Goal: Check status: Check status

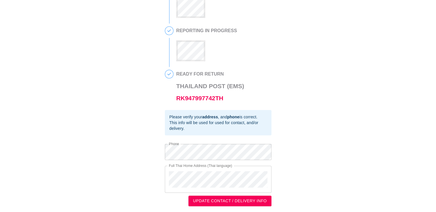
scroll to position [159, 0]
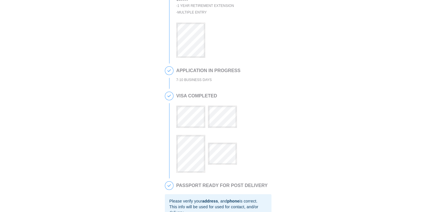
scroll to position [66, 0]
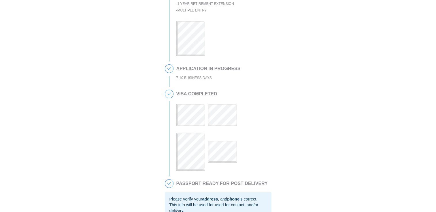
click at [364, 17] on div "This is a secure link , and your information is safe . 1 PASSPORT RECEIVED [PER…" at bounding box center [218, 125] width 424 height 370
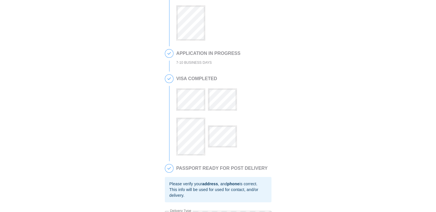
scroll to position [82, 0]
click at [306, 108] on body "This is a secure link , and your information is safe . 1 PASSPORT RECEIVED CHRI…" at bounding box center [218, 109] width 436 height 382
drag, startPoint x: 305, startPoint y: 107, endPoint x: 275, endPoint y: 110, distance: 30.4
click at [275, 110] on div "This is a secure link , and your information is safe . 1 PASSPORT RECEIVED CHRI…" at bounding box center [218, 109] width 424 height 370
click at [392, 204] on div "This is a secure link , and your information is safe . 1 PASSPORT RECEIVED CHRI…" at bounding box center [218, 109] width 424 height 370
